Goal: Find contact information: Find contact information

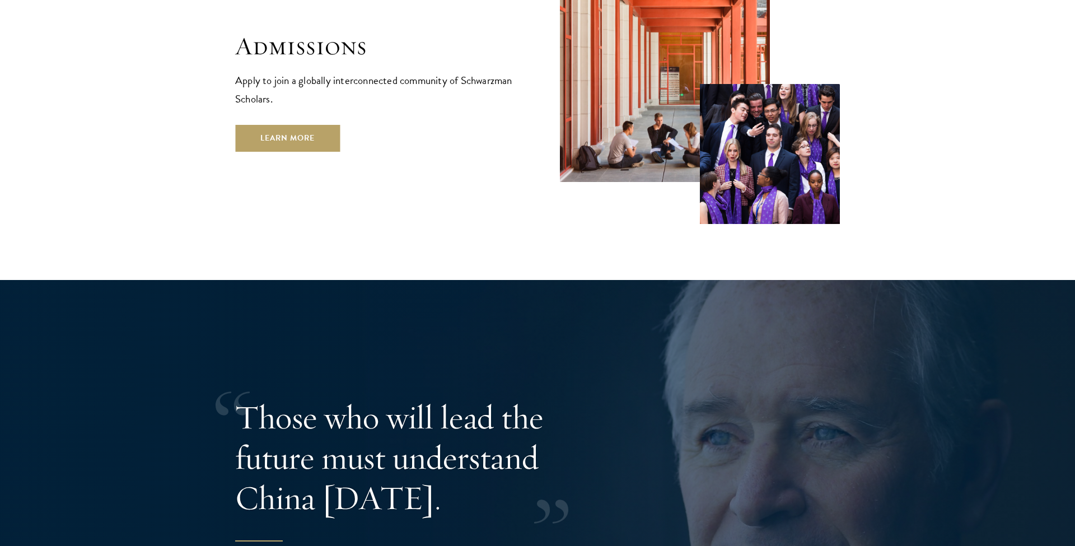
scroll to position [2033, 0]
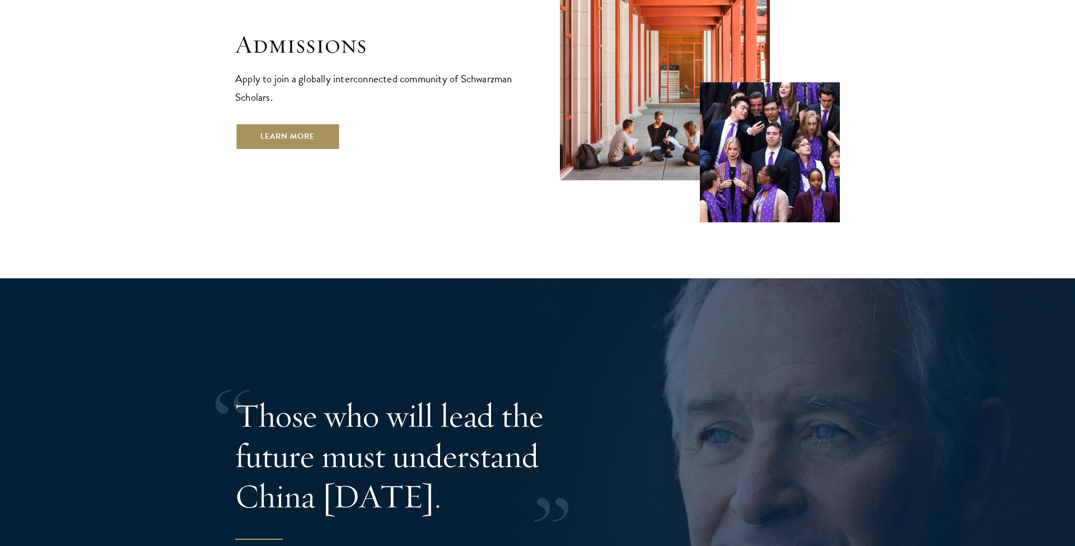
click at [290, 123] on link "Learn More" at bounding box center [287, 136] width 105 height 27
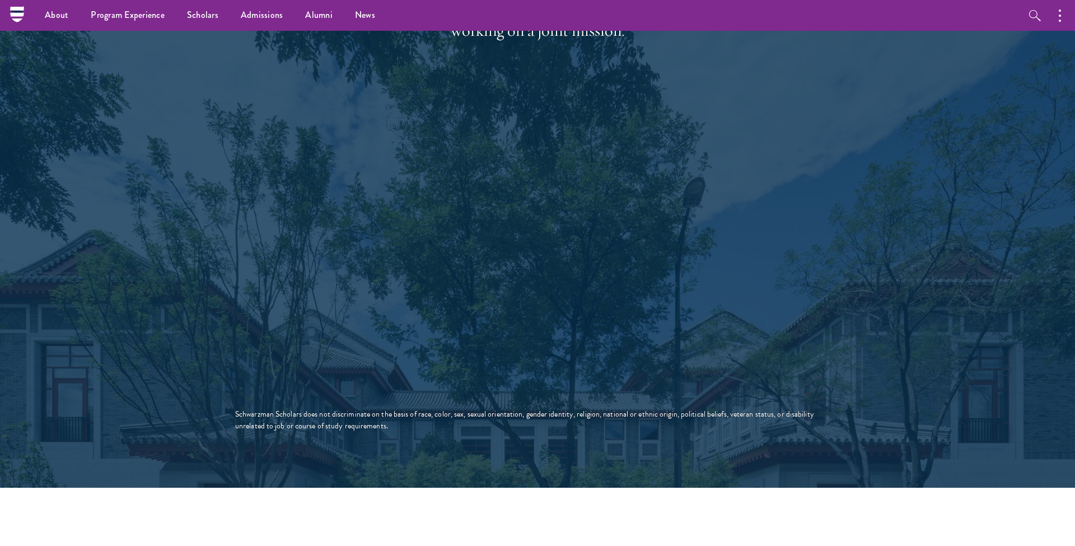
scroll to position [1753, 0]
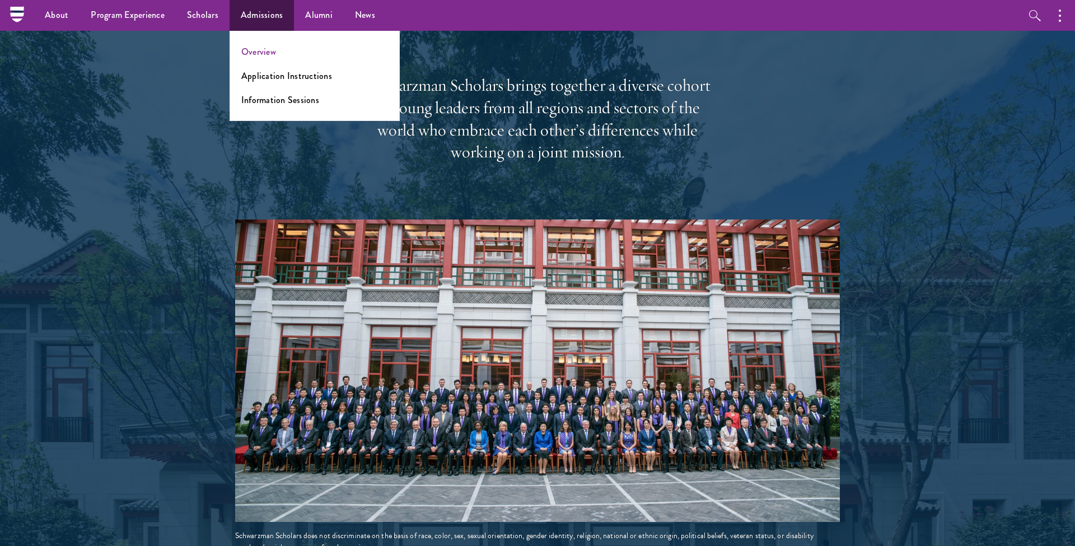
click at [260, 48] on link "Overview" at bounding box center [258, 51] width 35 height 13
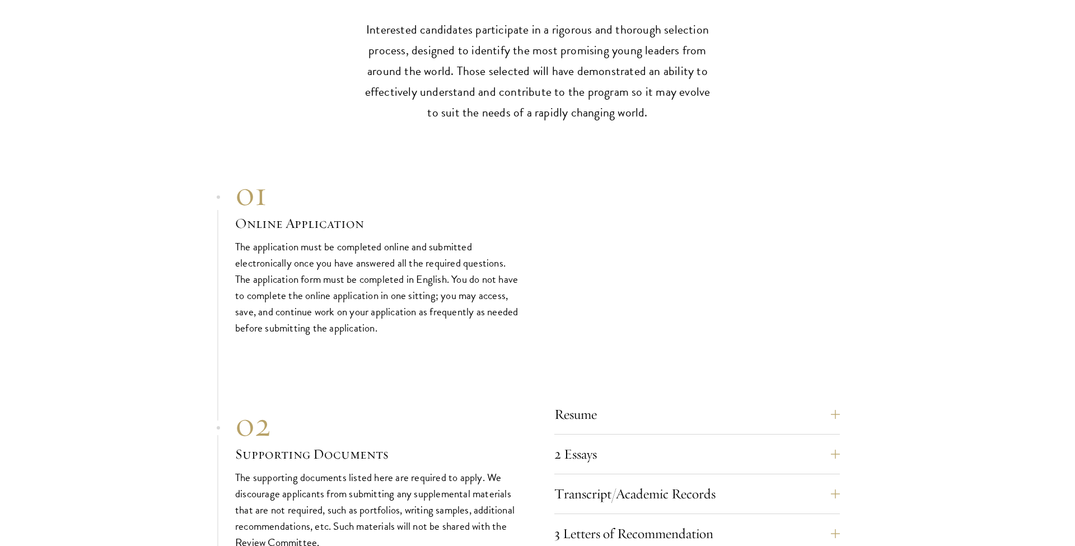
scroll to position [3285, 0]
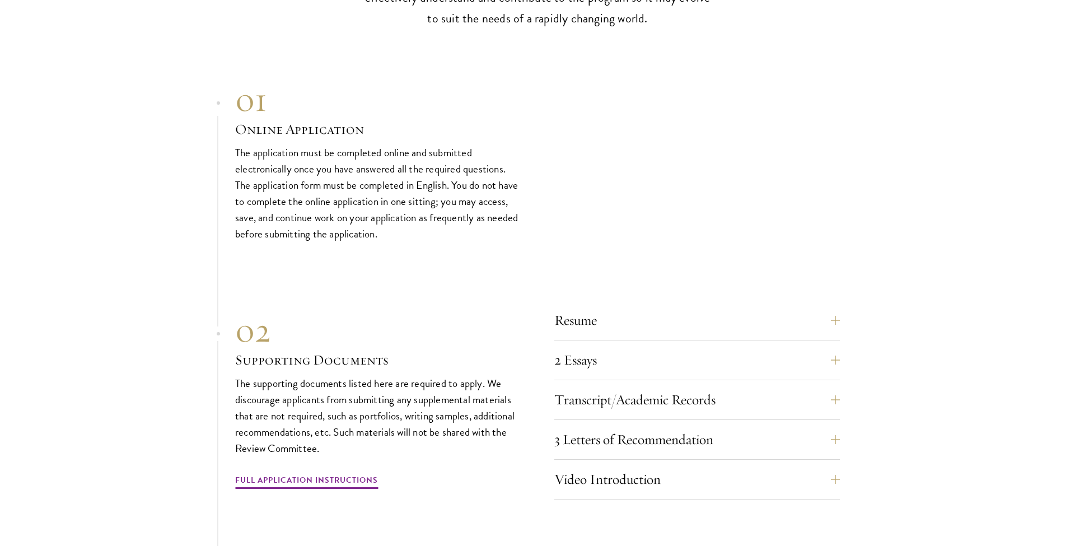
click at [540, 156] on div "01 Online Application 01 Online Application The application must be completed o…" at bounding box center [537, 161] width 605 height 162
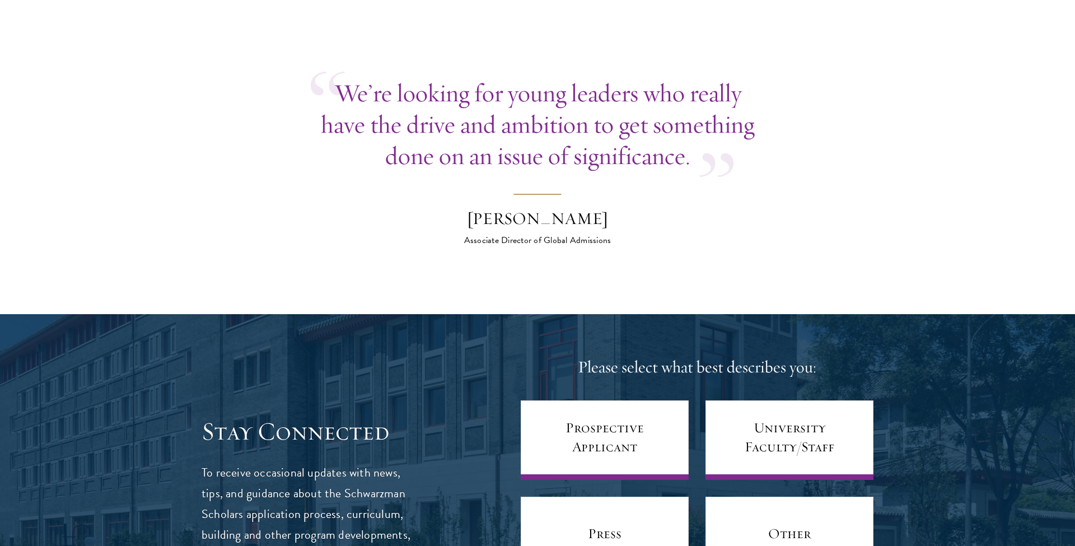
scroll to position [4348, 0]
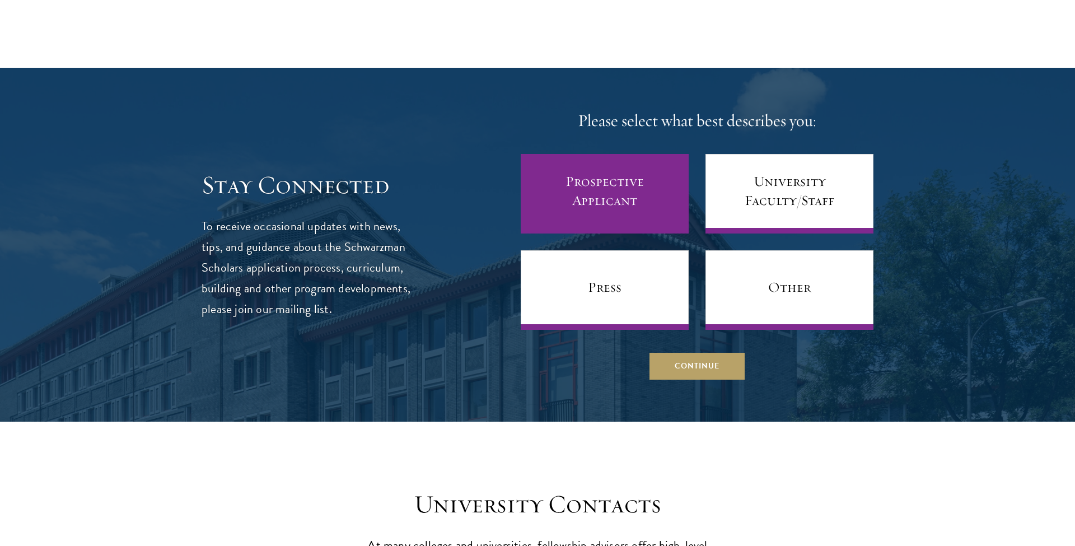
click at [634, 178] on link "Prospective Applicant" at bounding box center [605, 194] width 168 height 80
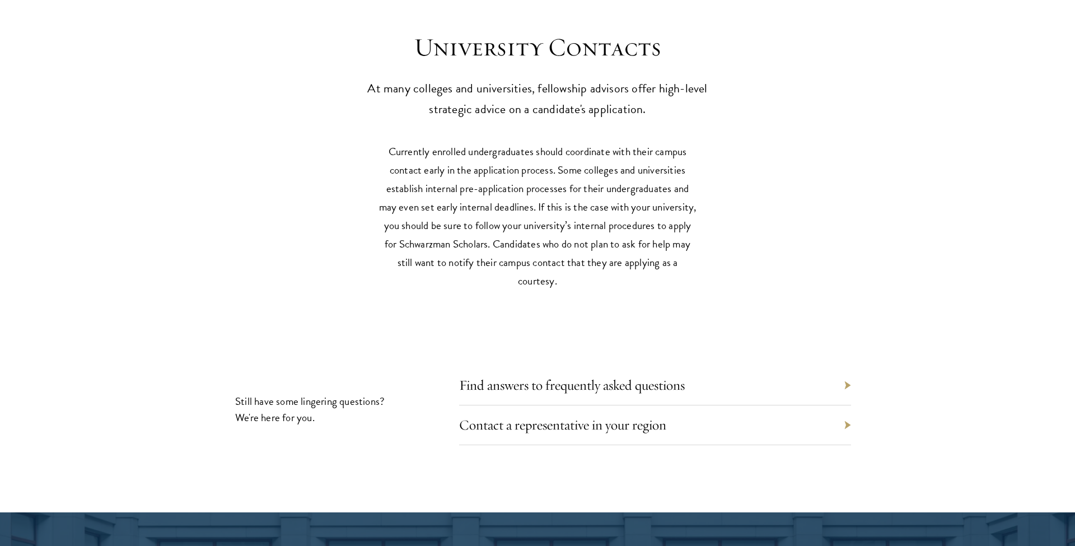
click at [669, 366] on div "Find answers to frequently asked questions" at bounding box center [655, 386] width 392 height 40
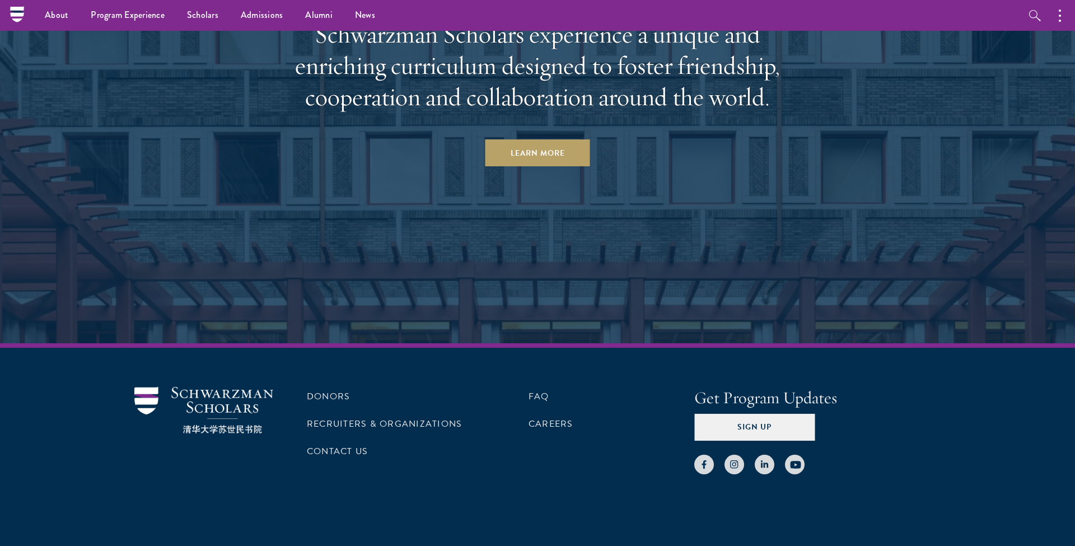
scroll to position [5511, 0]
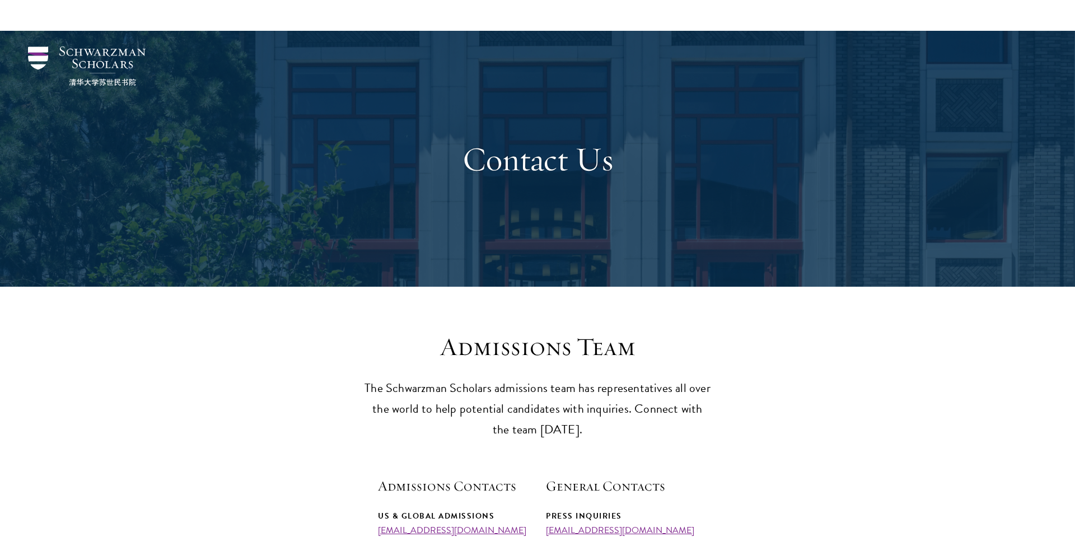
scroll to position [348, 0]
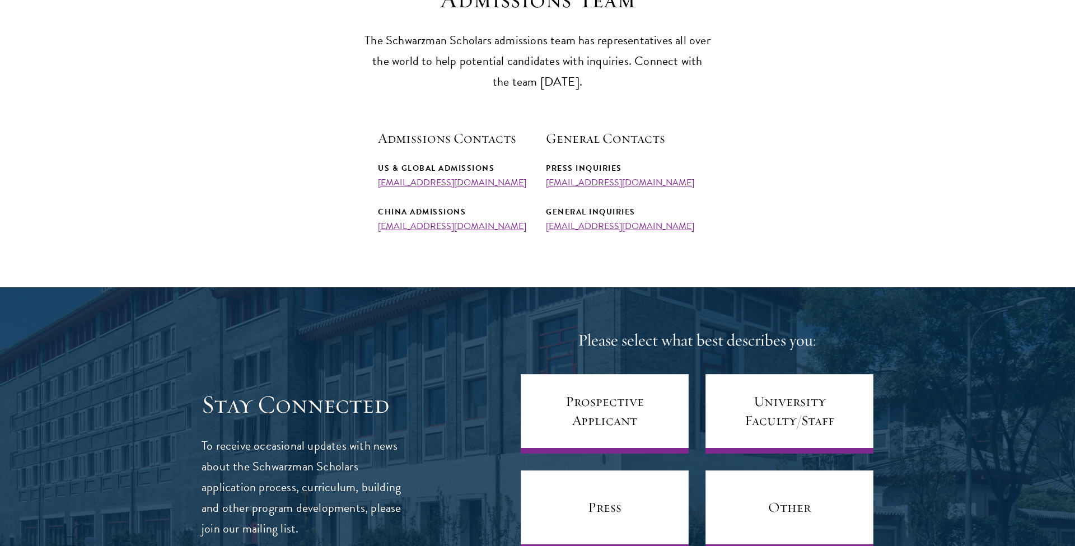
drag, startPoint x: 517, startPoint y: 177, endPoint x: 367, endPoint y: 177, distance: 150.1
click at [367, 177] on section "Admissions Team The Schwarzman Scholars admissions team has representatives all…" at bounding box center [537, 108] width 1075 height 248
click at [448, 189] on div "US & Global Admissions admissions@schwarzmanscholars.org China Admissions admis…" at bounding box center [453, 196] width 151 height 70
click at [460, 182] on link "admissions@schwarzmanscholars.org" at bounding box center [452, 182] width 148 height 13
